Goal: Book appointment/travel/reservation

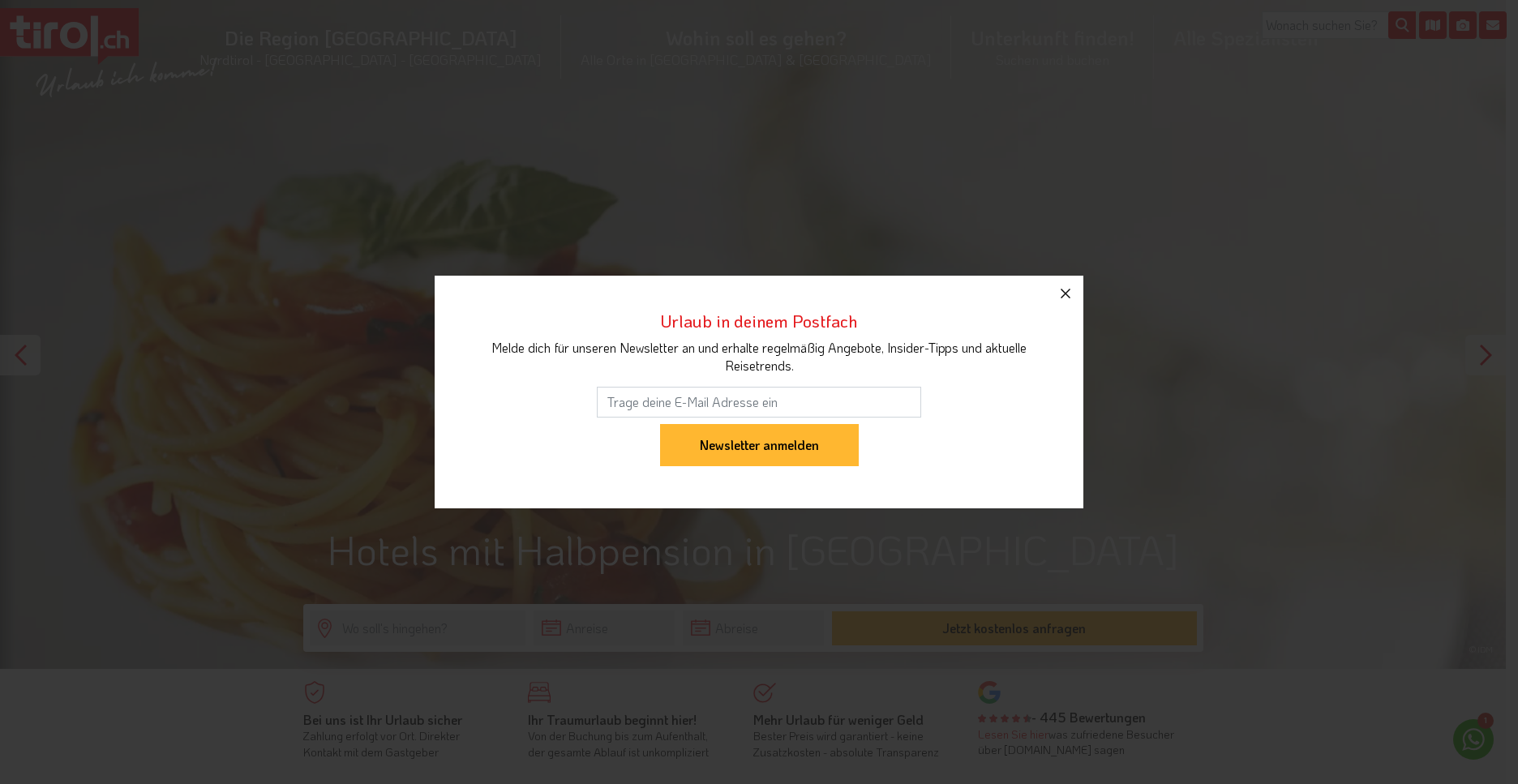
click at [1064, 290] on icon "button" at bounding box center [1065, 293] width 20 height 20
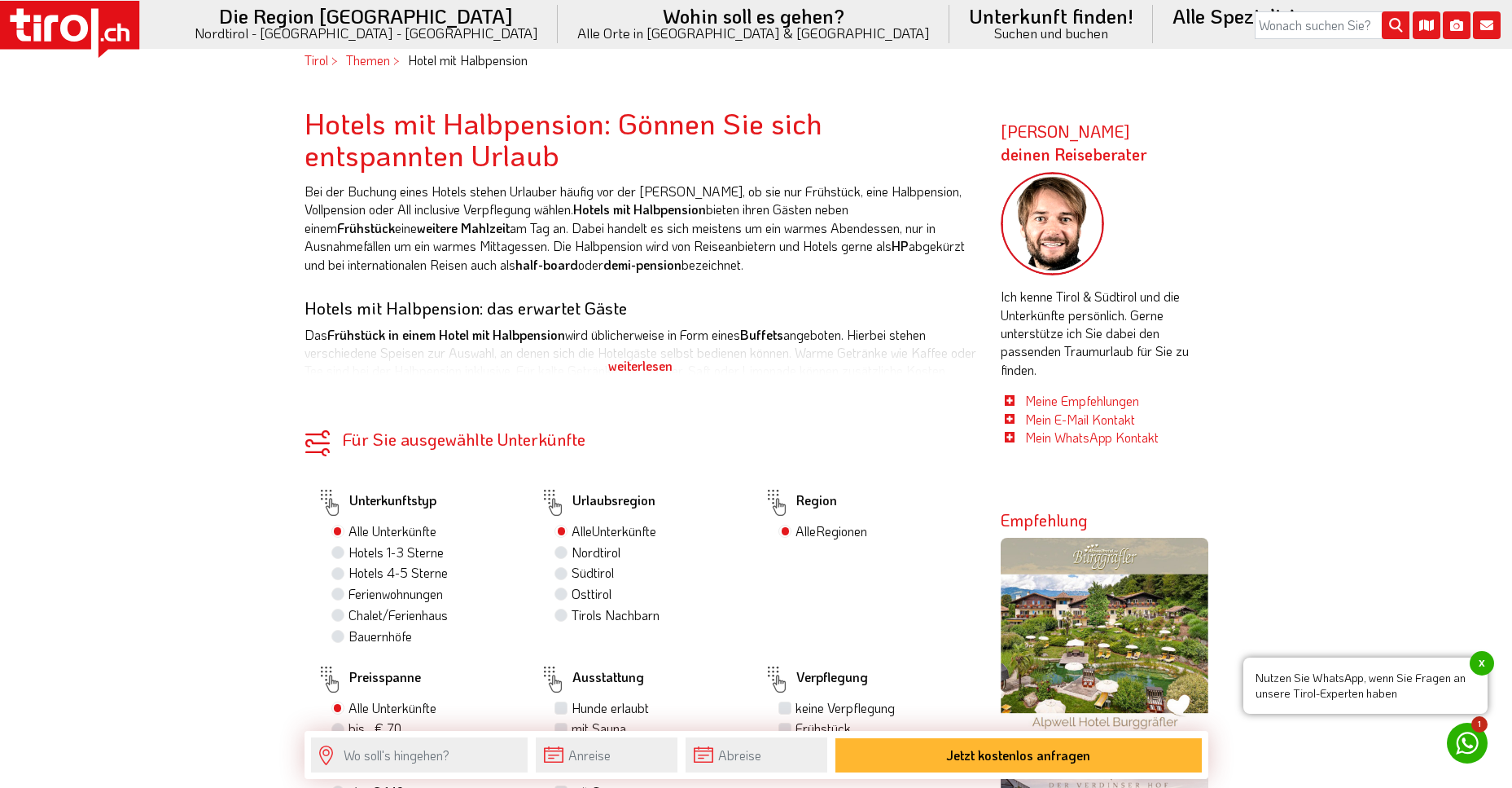
scroll to position [815, 0]
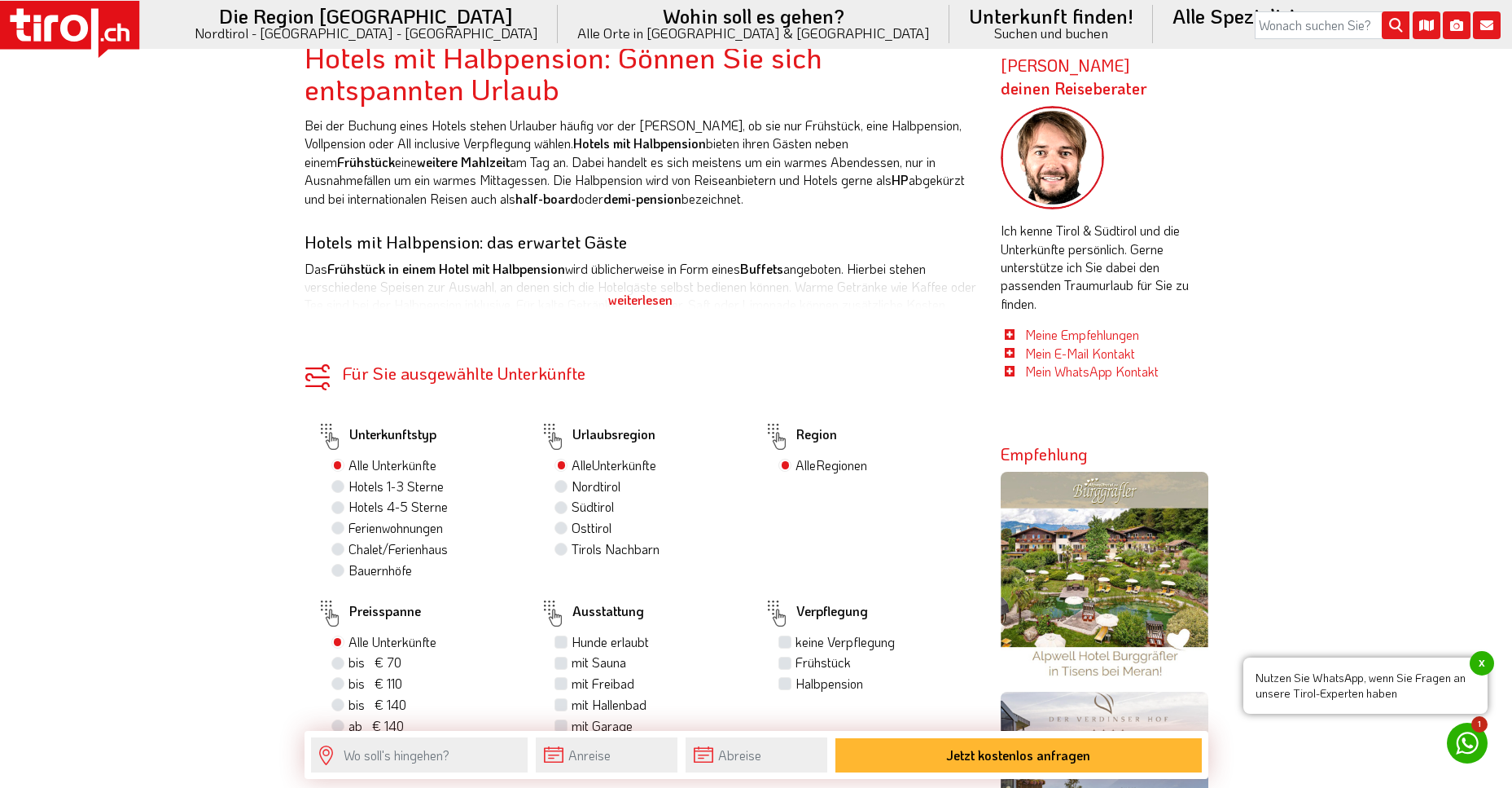
click at [348, 489] on label "Hotels 1-3 Sterne" at bounding box center [396, 486] width 96 height 18
click at [338, 489] on input "Hotels 1-3 Sterne" at bounding box center [340, 486] width 11 height 11
radio input "true"
click at [572, 549] on label "Tirols Nachbarn 0" at bounding box center [619, 549] width 96 height 18
click at [560, 549] on input "Tirols Nachbarn 0" at bounding box center [564, 549] width 11 height 11
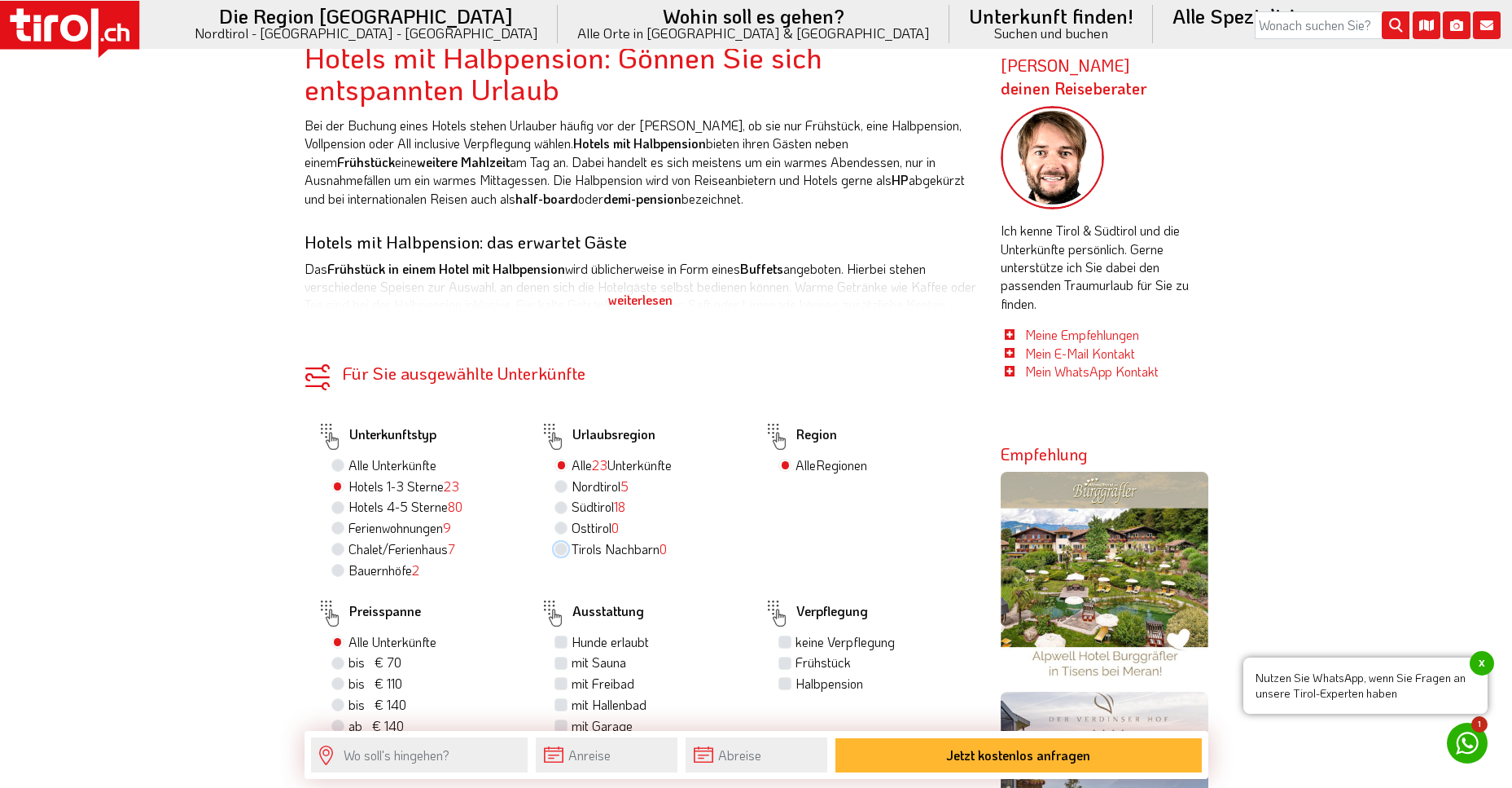
radio input "true"
click at [572, 507] on label "Südtirol 18" at bounding box center [598, 507] width 54 height 18
click at [562, 507] on input "Südtirol 18" at bounding box center [564, 507] width 11 height 11
radio input "true"
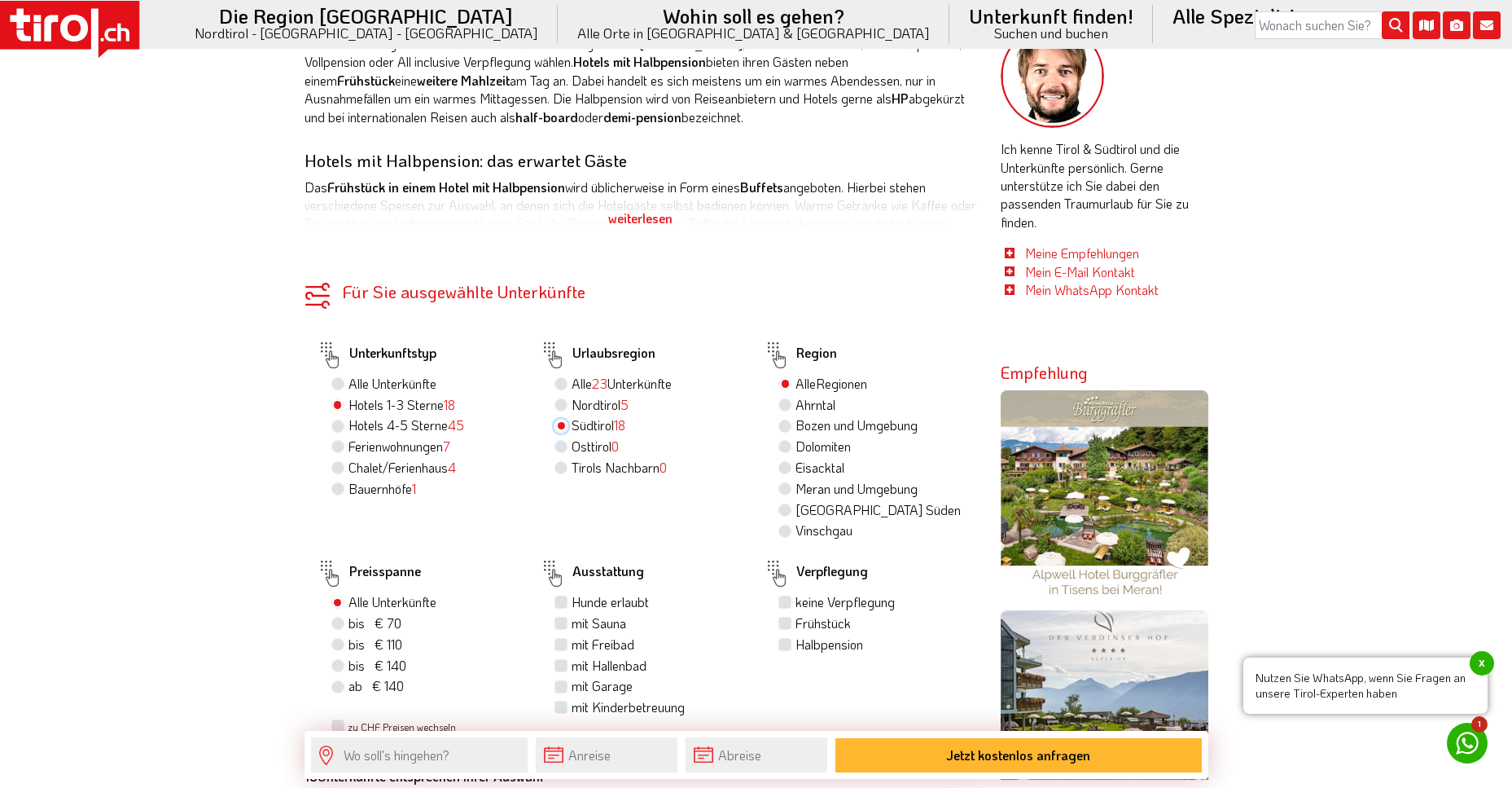
scroll to position [977, 0]
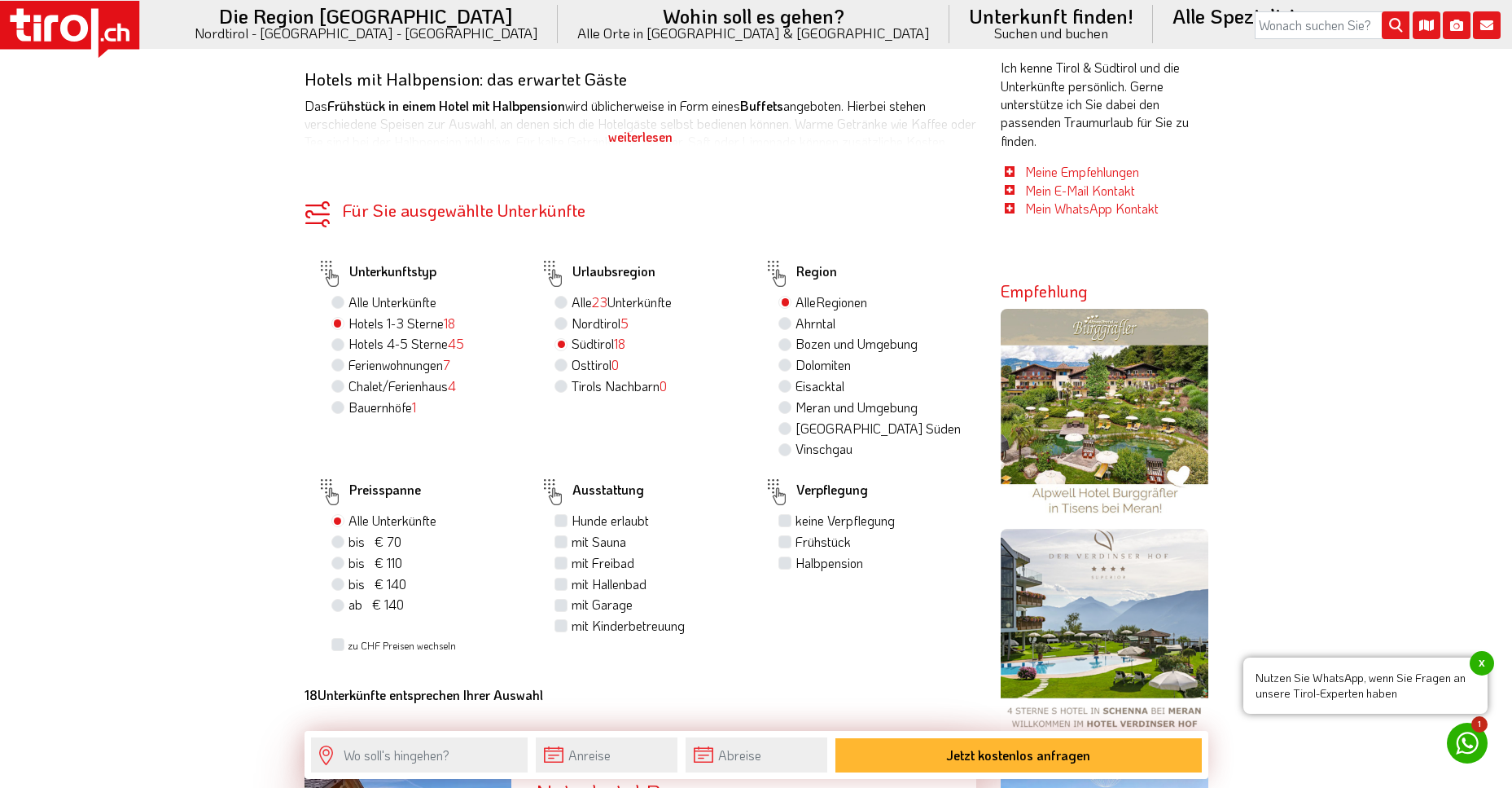
click at [348, 564] on label "bis € 110 bis CHF 103" at bounding box center [375, 563] width 54 height 18
click at [338, 564] on input "bis € 110 bis CHF 103" at bounding box center [340, 563] width 11 height 11
radio input "true"
click at [572, 566] on label "mit Freibad" at bounding box center [603, 563] width 63 height 18
click at [562, 566] on input "mit Freibad" at bounding box center [564, 563] width 11 height 11
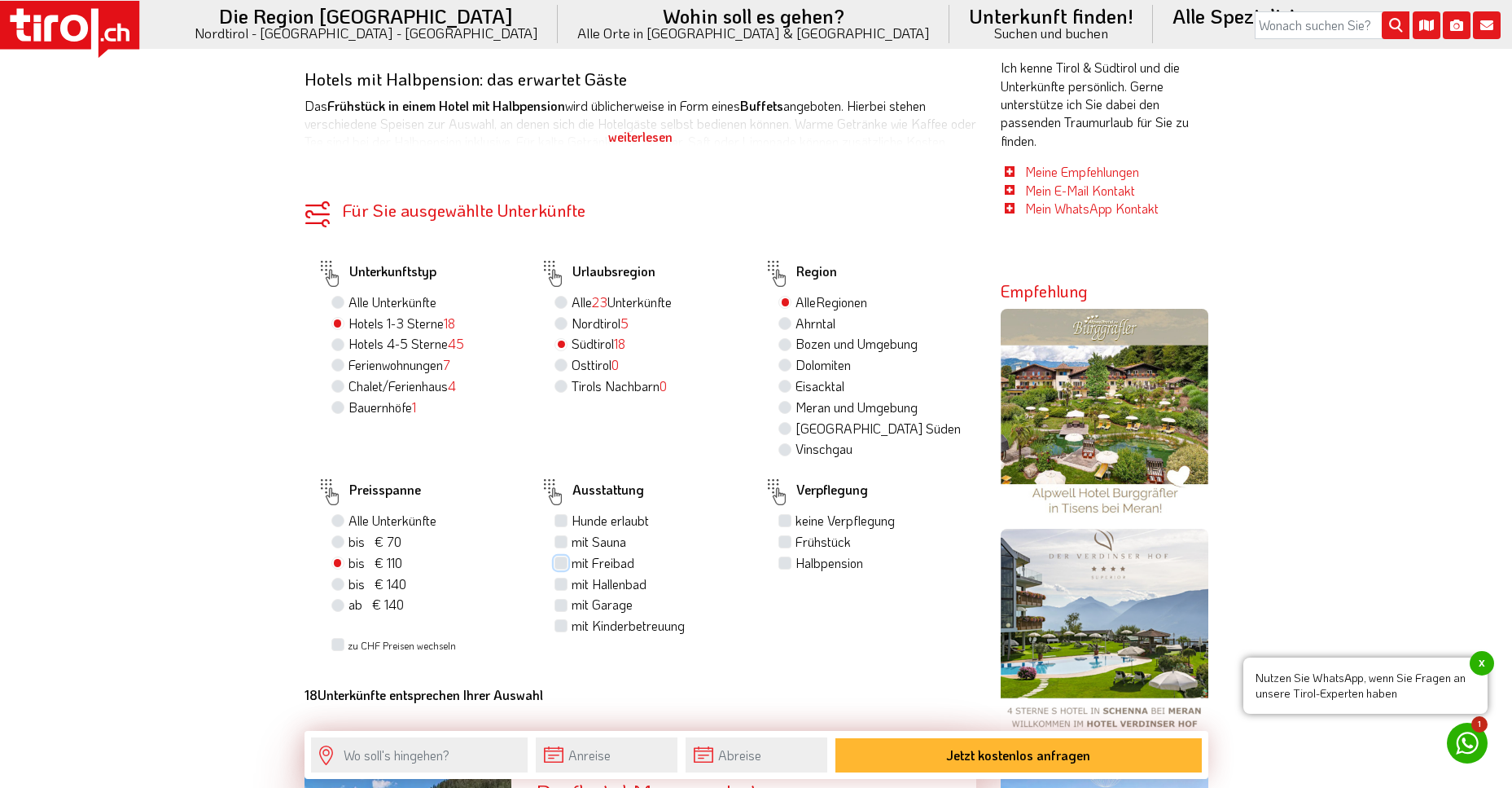
checkbox input "true"
click at [572, 584] on label "mit Hallenbad" at bounding box center [609, 584] width 75 height 18
click at [561, 584] on input "mit Hallenbad" at bounding box center [564, 583] width 11 height 11
checkbox input "true"
click at [796, 565] on label "Halbpension" at bounding box center [830, 563] width 68 height 18
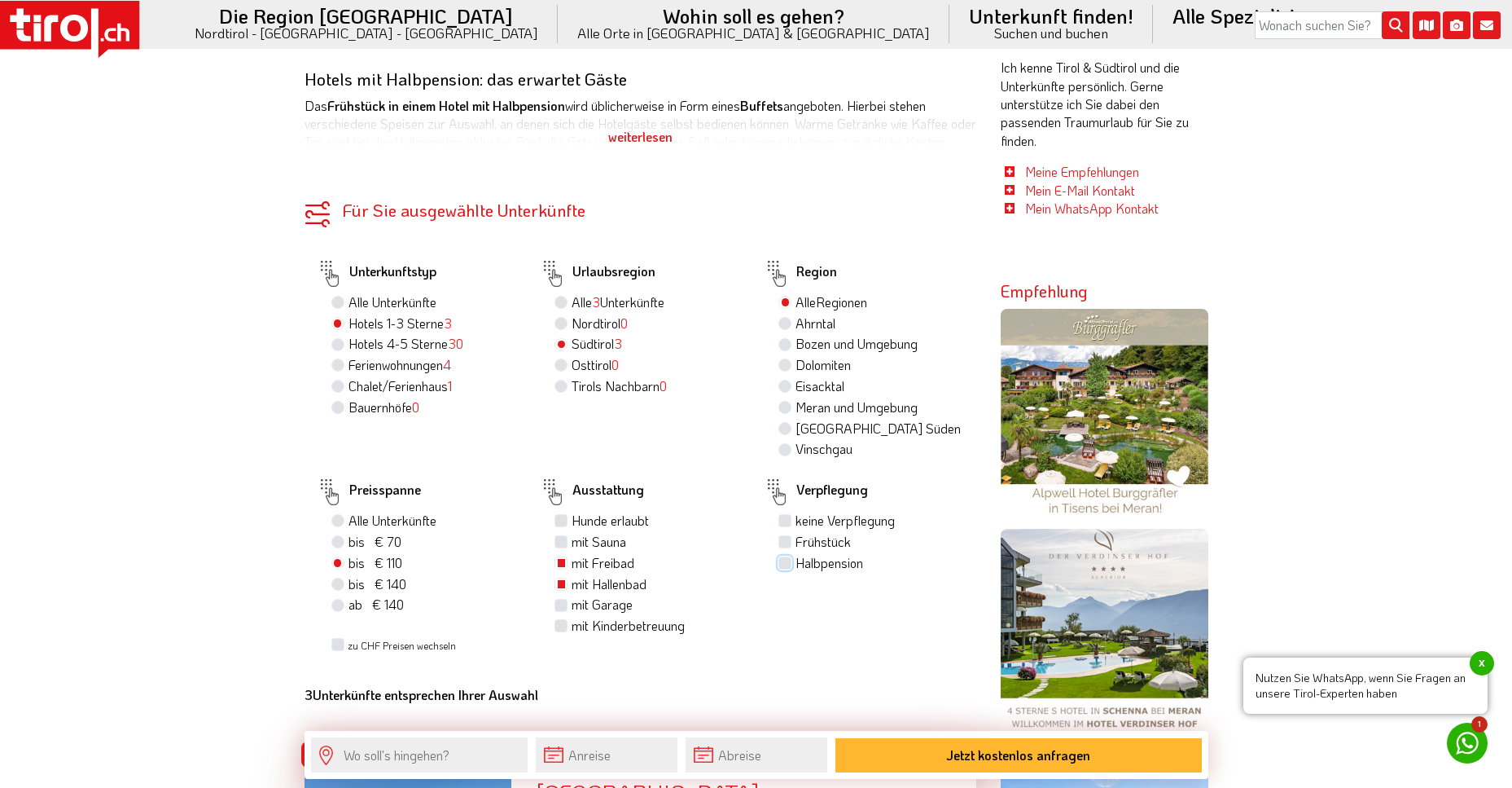
click at [785, 565] on input "Halbpension" at bounding box center [787, 563] width 11 height 11
checkbox input "true"
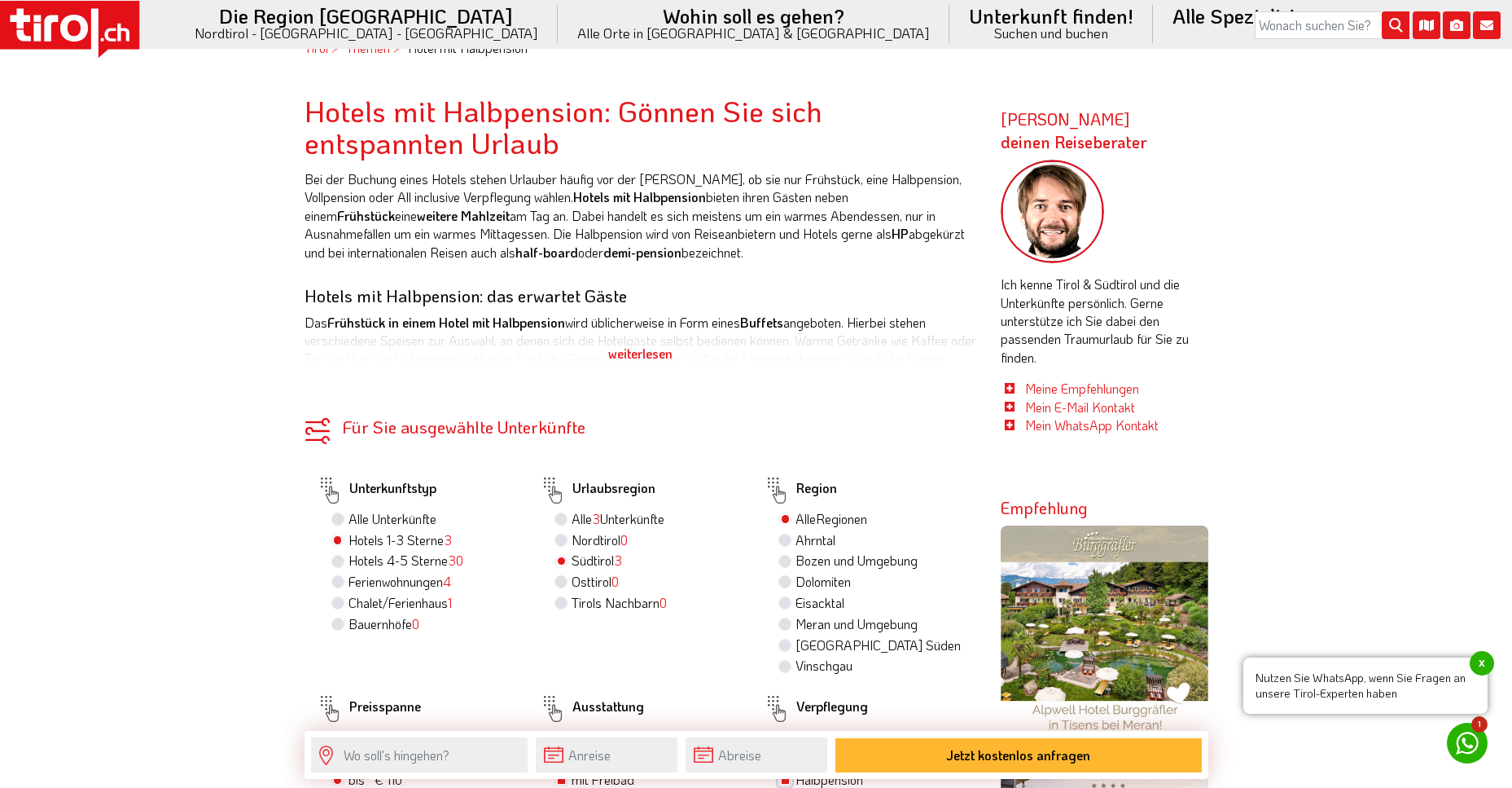
scroll to position [734, 0]
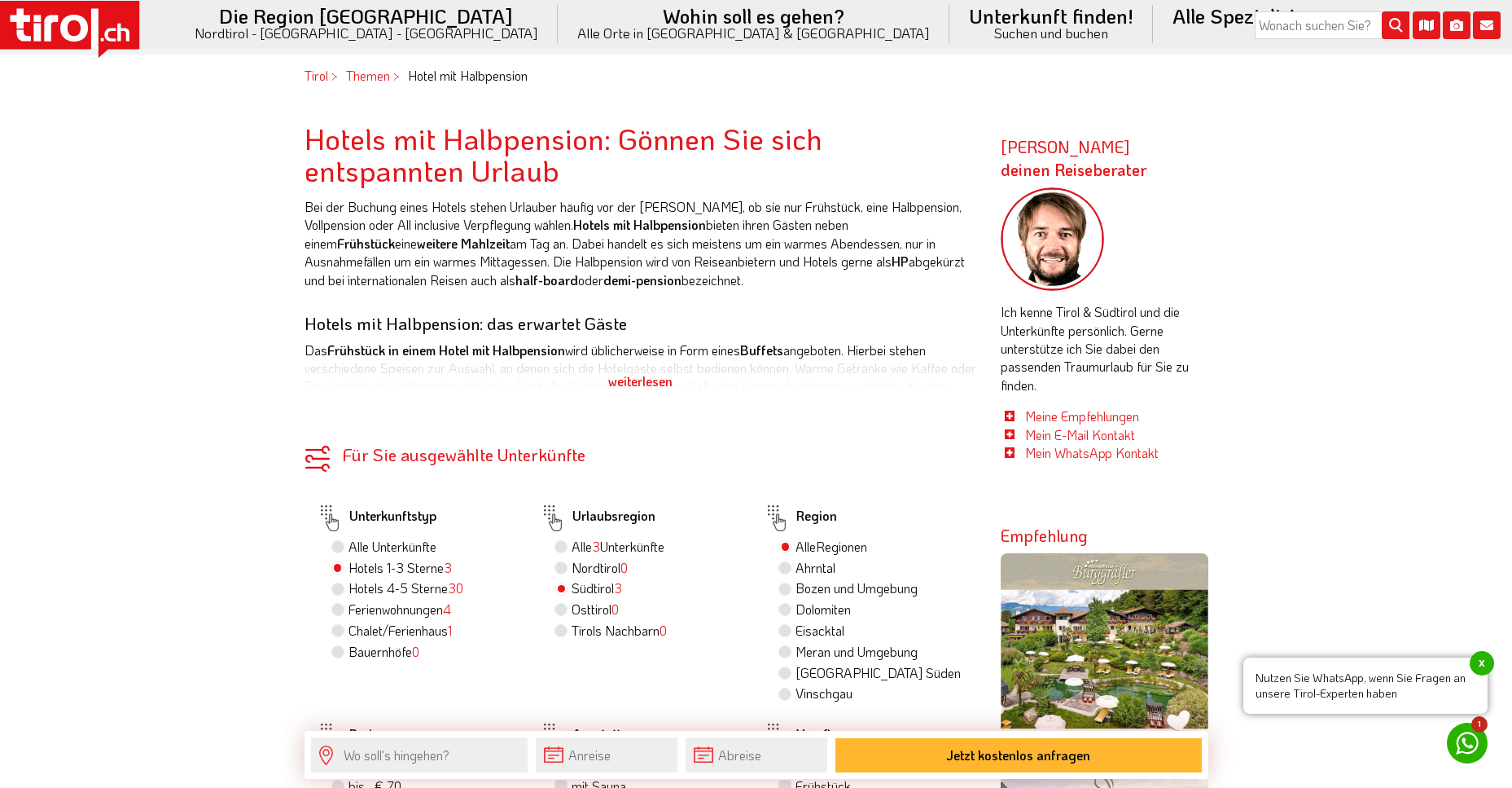
click at [572, 566] on label "Nordtirol 0" at bounding box center [599, 568] width 56 height 18
click at [559, 566] on input "Nordtirol 0" at bounding box center [564, 567] width 11 height 11
radio input "true"
click at [572, 608] on label "Osttirol 0" at bounding box center [595, 609] width 47 height 18
click at [560, 608] on input "Osttirol 0" at bounding box center [564, 609] width 11 height 11
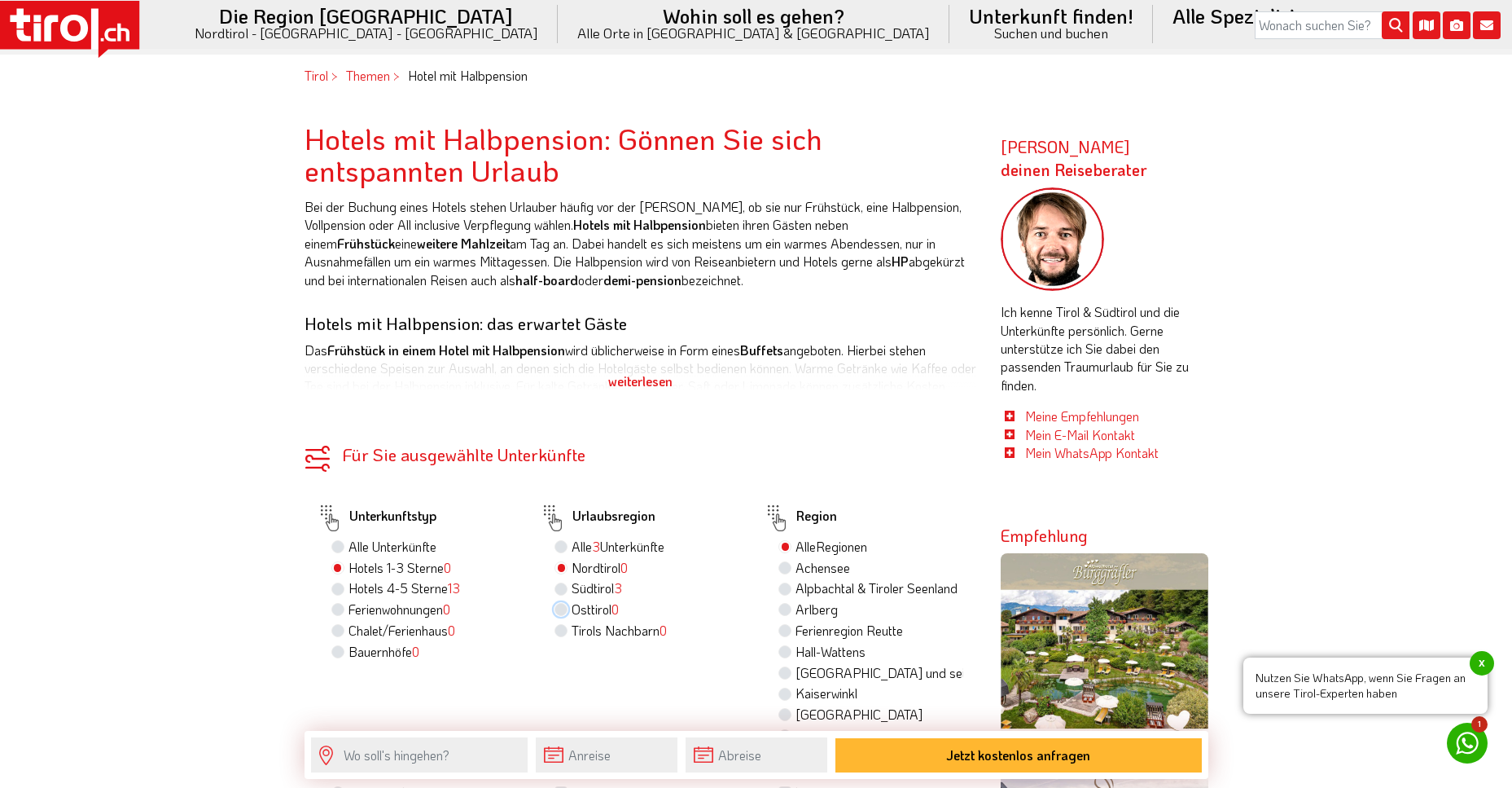
radio input "true"
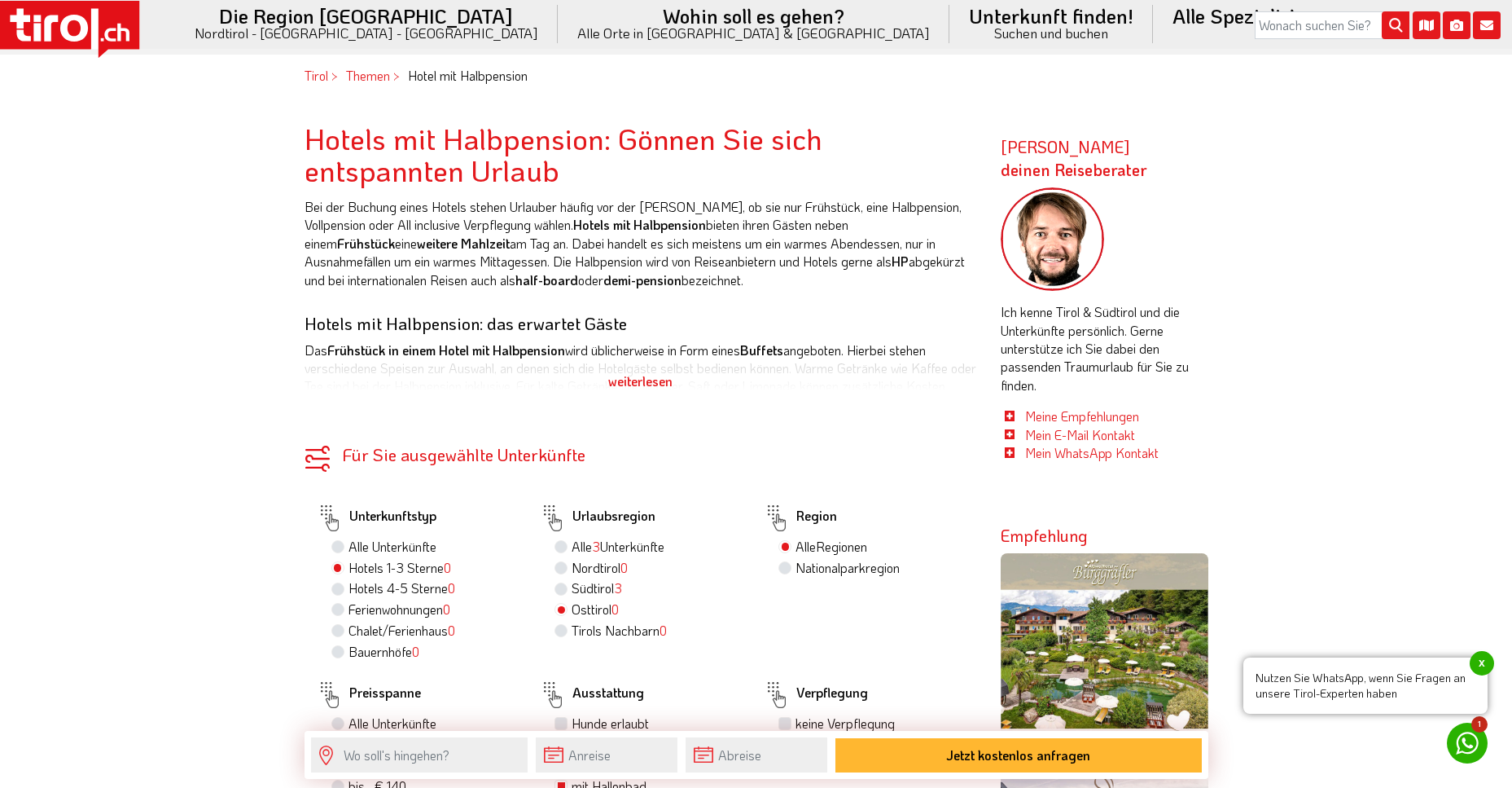
click at [572, 547] on label "Alle 3 Unterkünfte" at bounding box center [618, 547] width 93 height 18
click at [562, 547] on input "Alle 3 Unterkünfte" at bounding box center [564, 546] width 11 height 11
radio input "true"
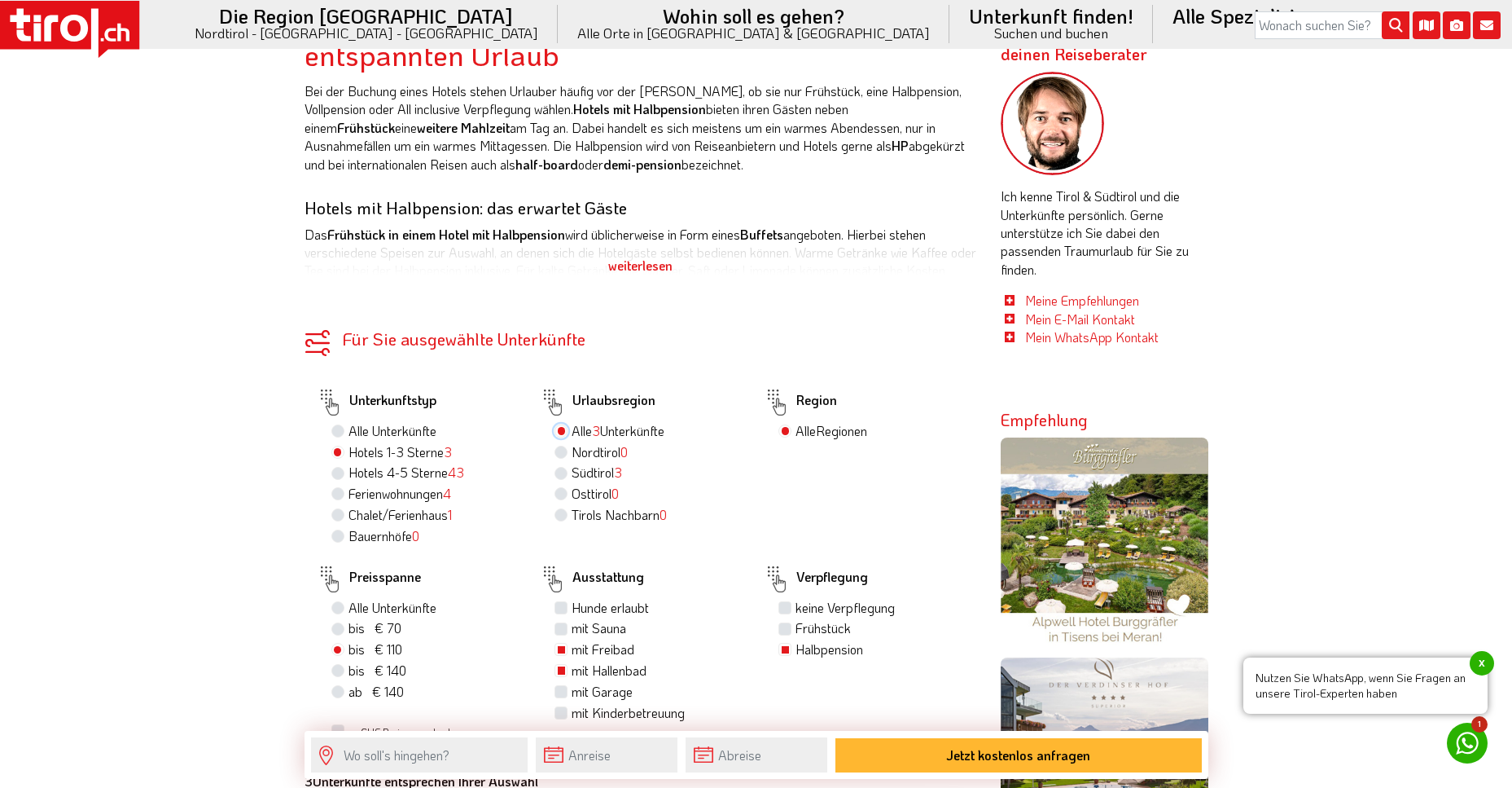
scroll to position [896, 0]
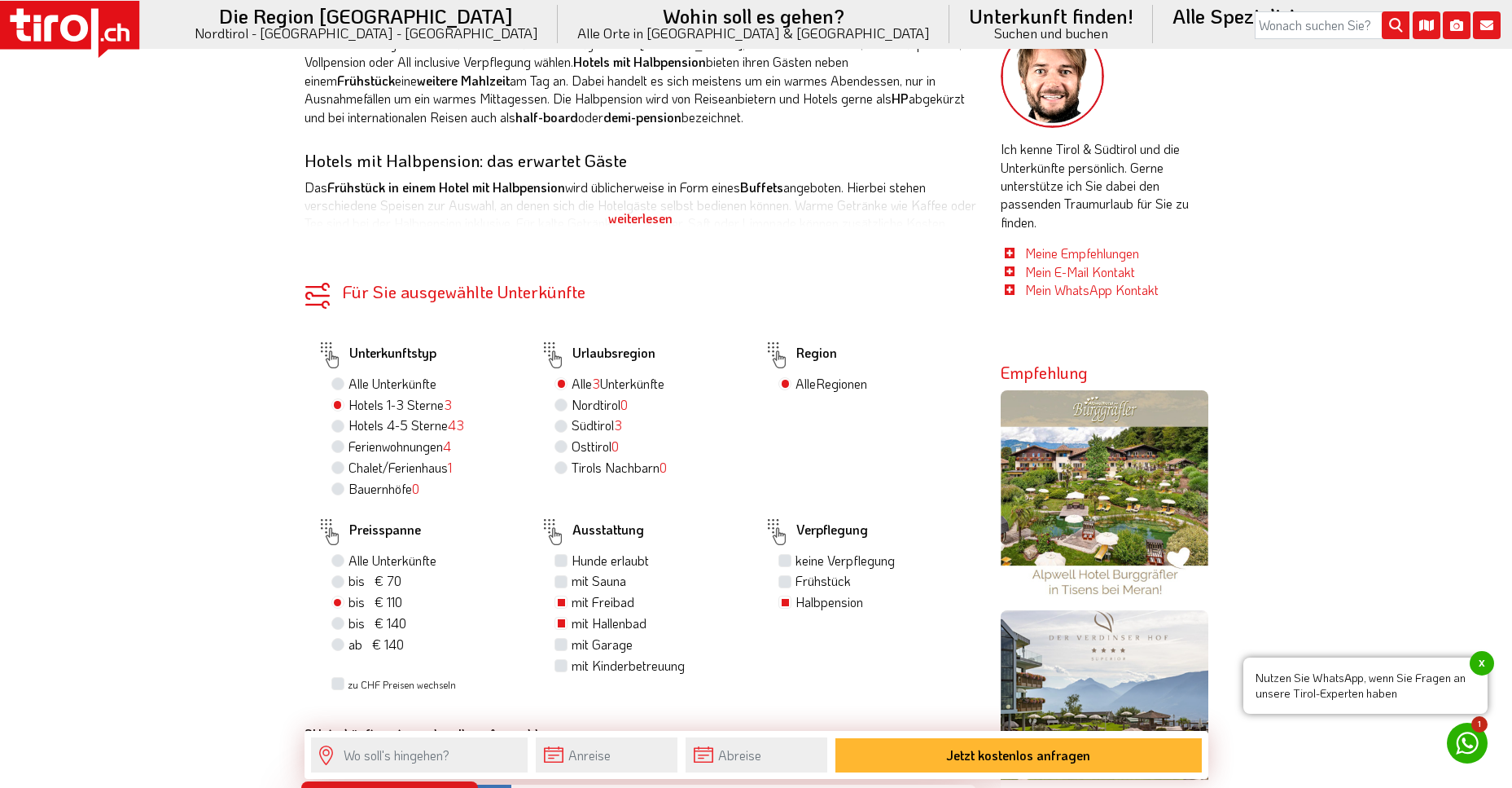
click at [348, 624] on label "bis € 140 bis CHF 131" at bounding box center [377, 624] width 58 height 18
click at [338, 624] on input "bis € 140 bis CHF 131" at bounding box center [340, 623] width 11 height 11
radio input "true"
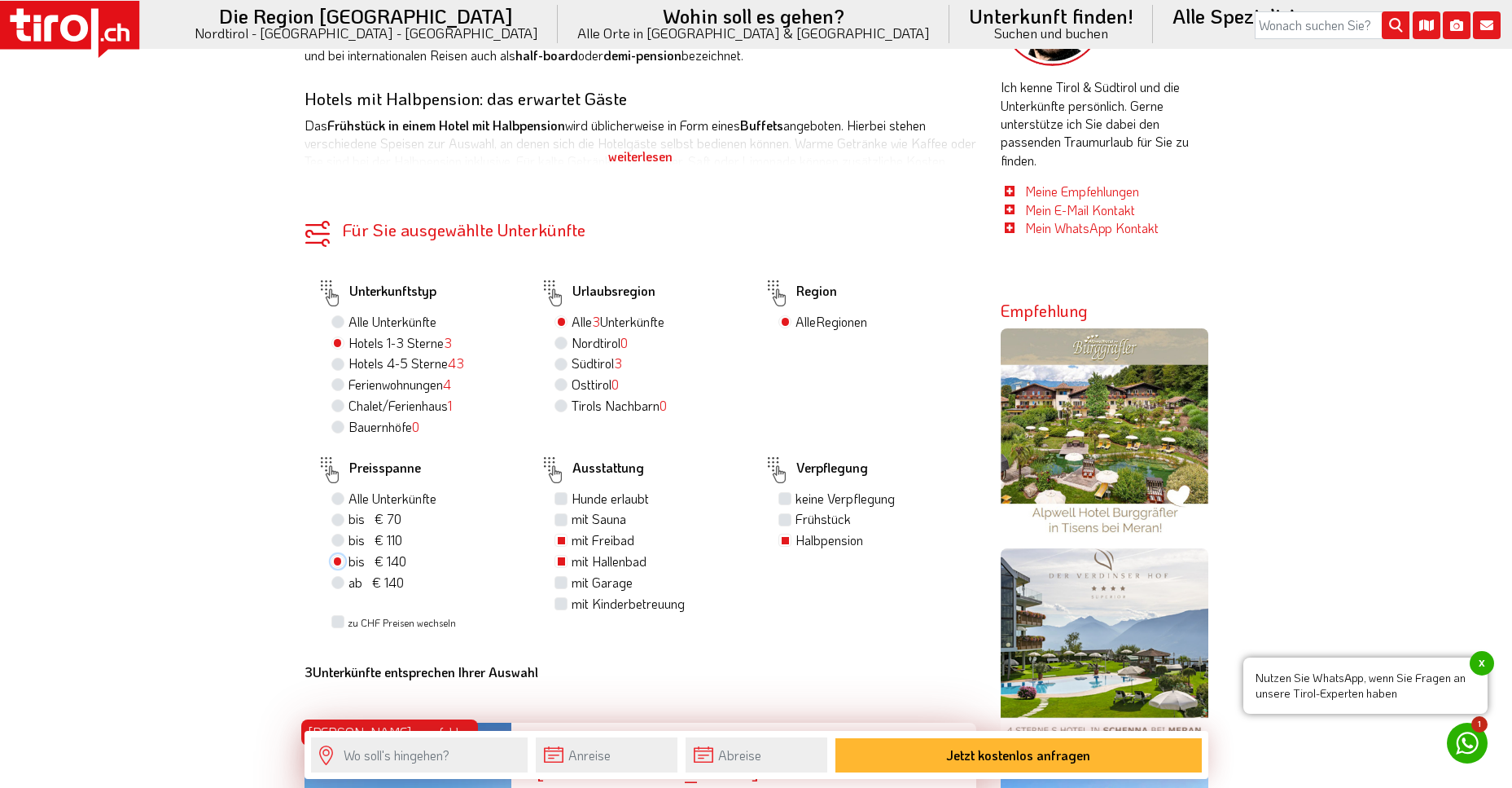
scroll to position [815, 0]
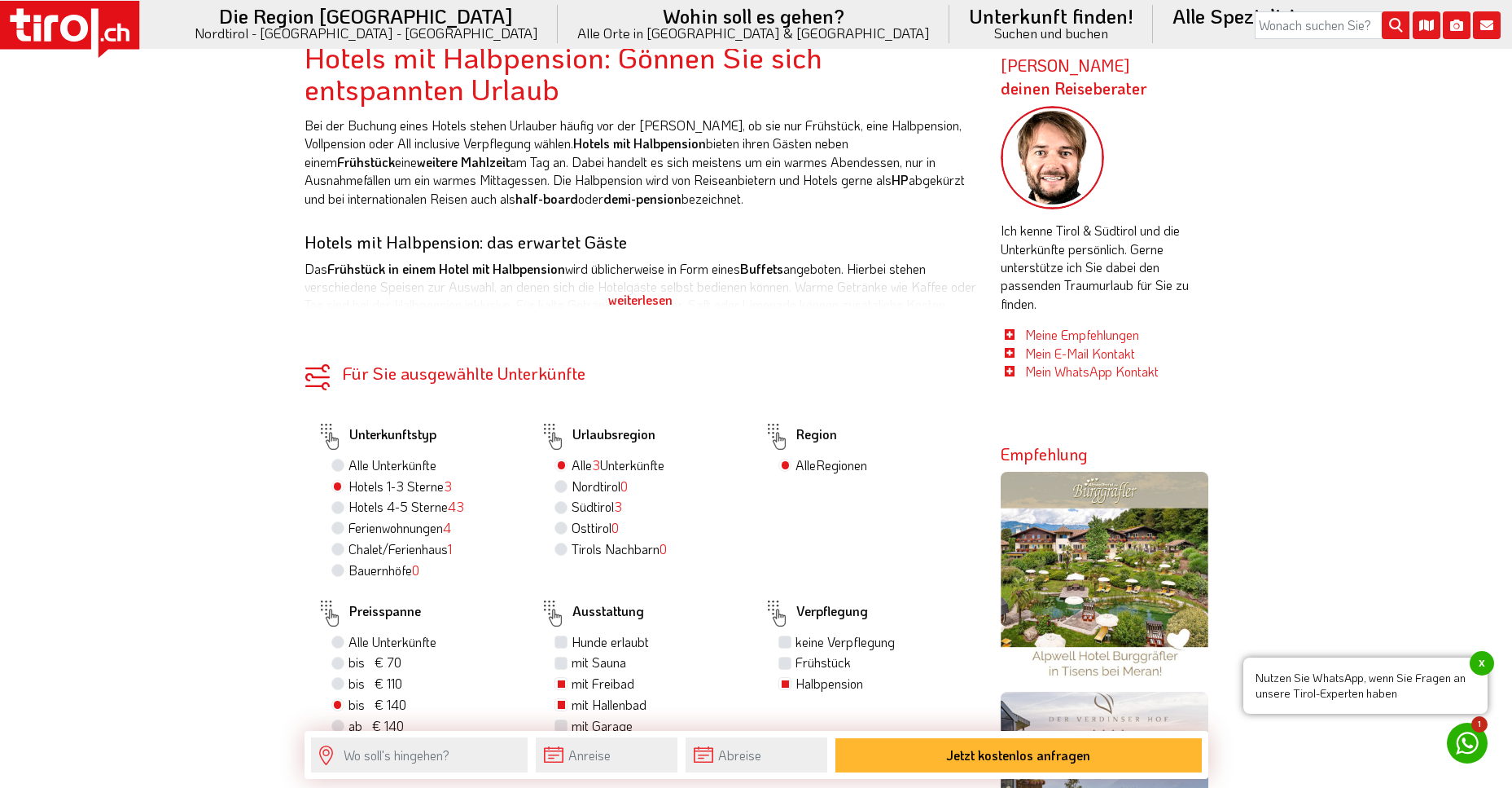
click at [348, 509] on label "Hotels 4-5 Sterne 43" at bounding box center [405, 507] width 115 height 18
click at [336, 509] on input "Hotels 4-5 Sterne 43" at bounding box center [340, 507] width 11 height 11
radio input "true"
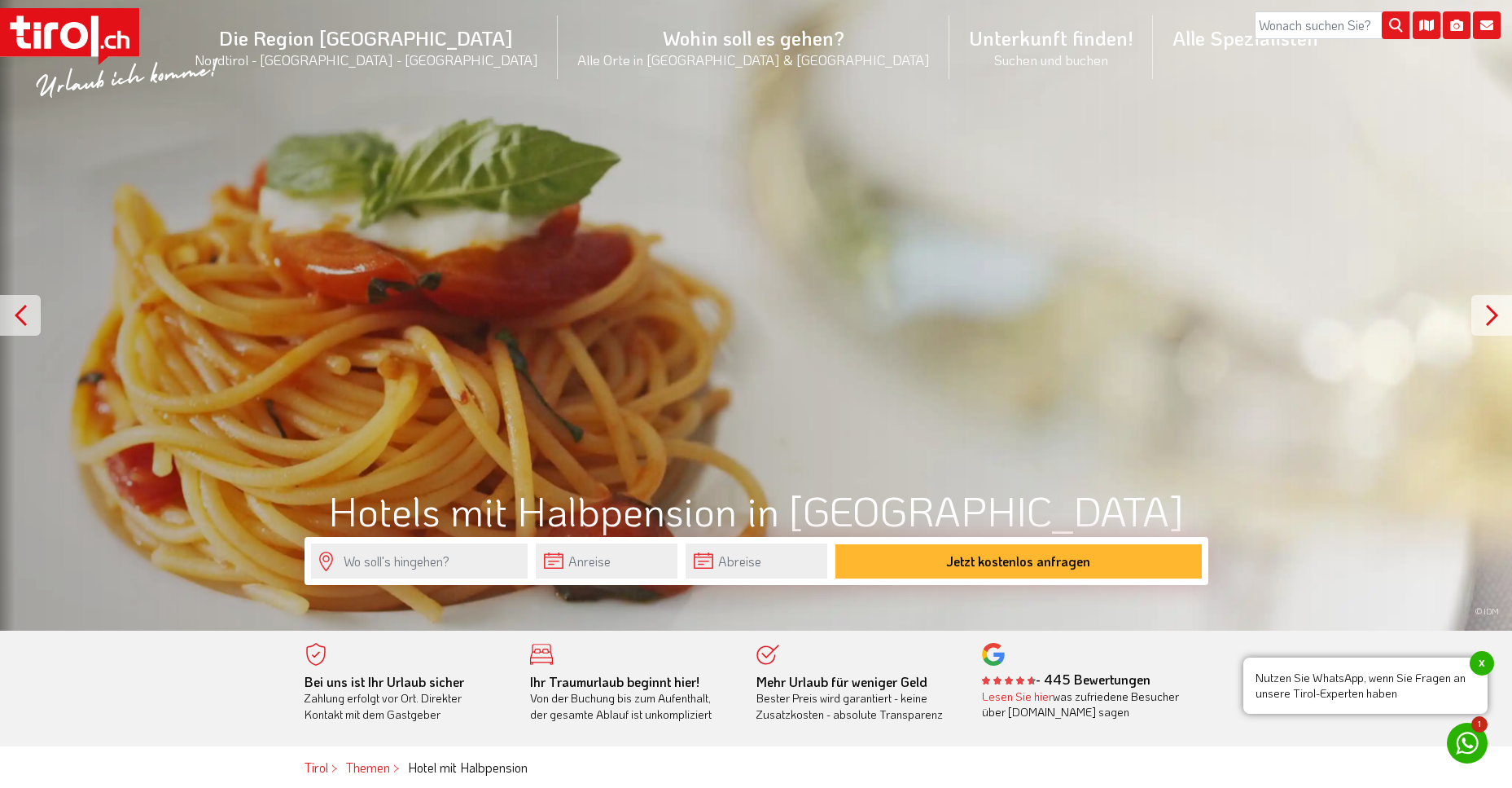
scroll to position [0, 0]
